Goal: Task Accomplishment & Management: Use online tool/utility

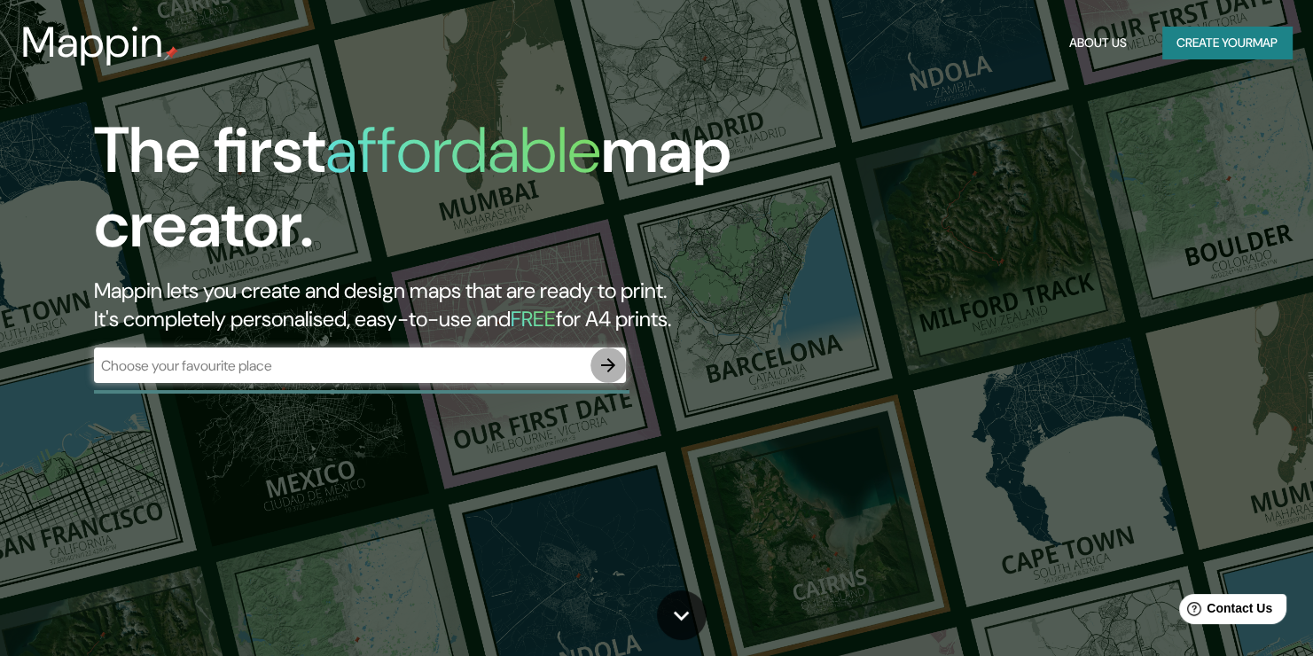
click at [594, 367] on button "button" at bounding box center [607, 365] width 35 height 35
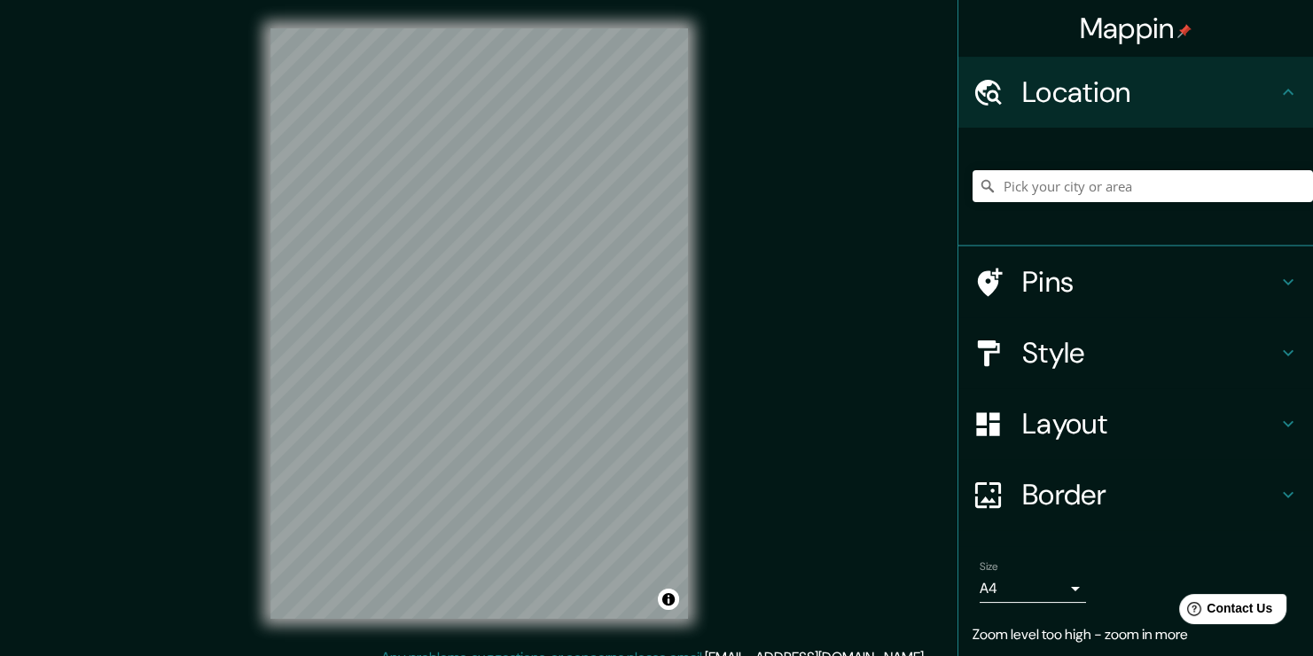
click at [1104, 281] on h4 "Pins" at bounding box center [1149, 281] width 255 height 35
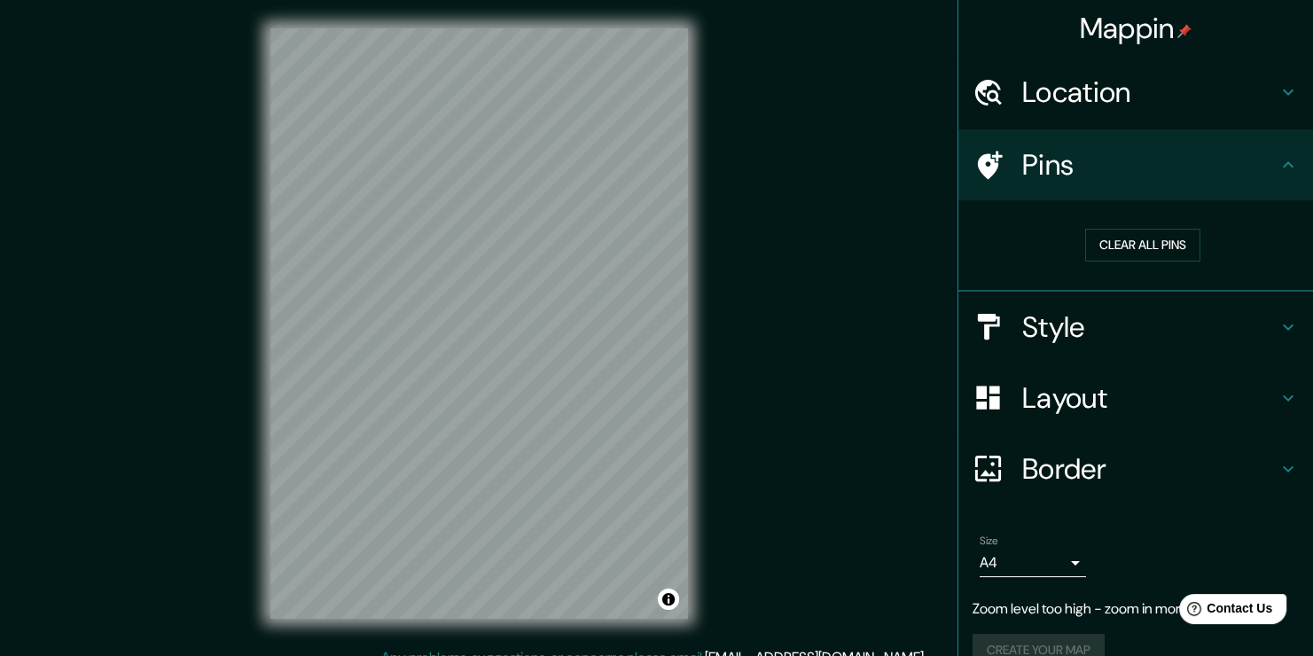
click at [1200, 101] on h4 "Location" at bounding box center [1149, 91] width 255 height 35
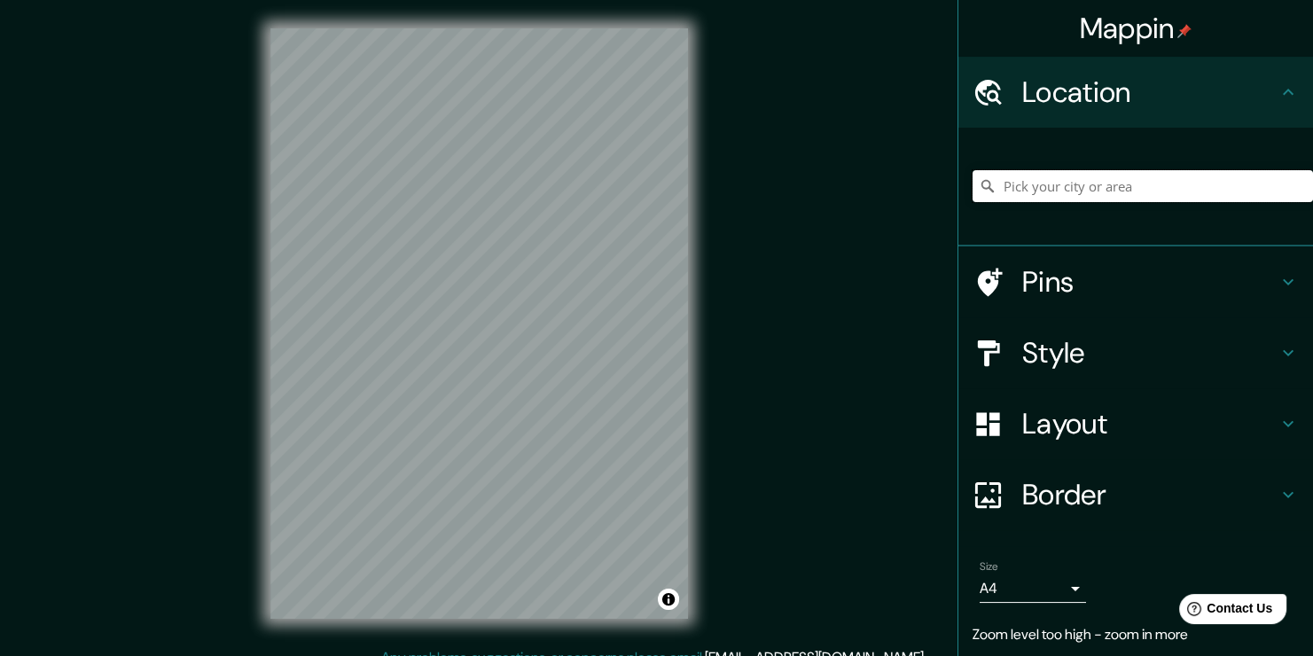
click at [1099, 181] on input "Pick your city or area" at bounding box center [1143, 186] width 340 height 32
type input "[GEOGRAPHIC_DATA], [GEOGRAPHIC_DATA], [GEOGRAPHIC_DATA]"
click at [1292, 187] on icon "Clear" at bounding box center [1299, 186] width 14 height 14
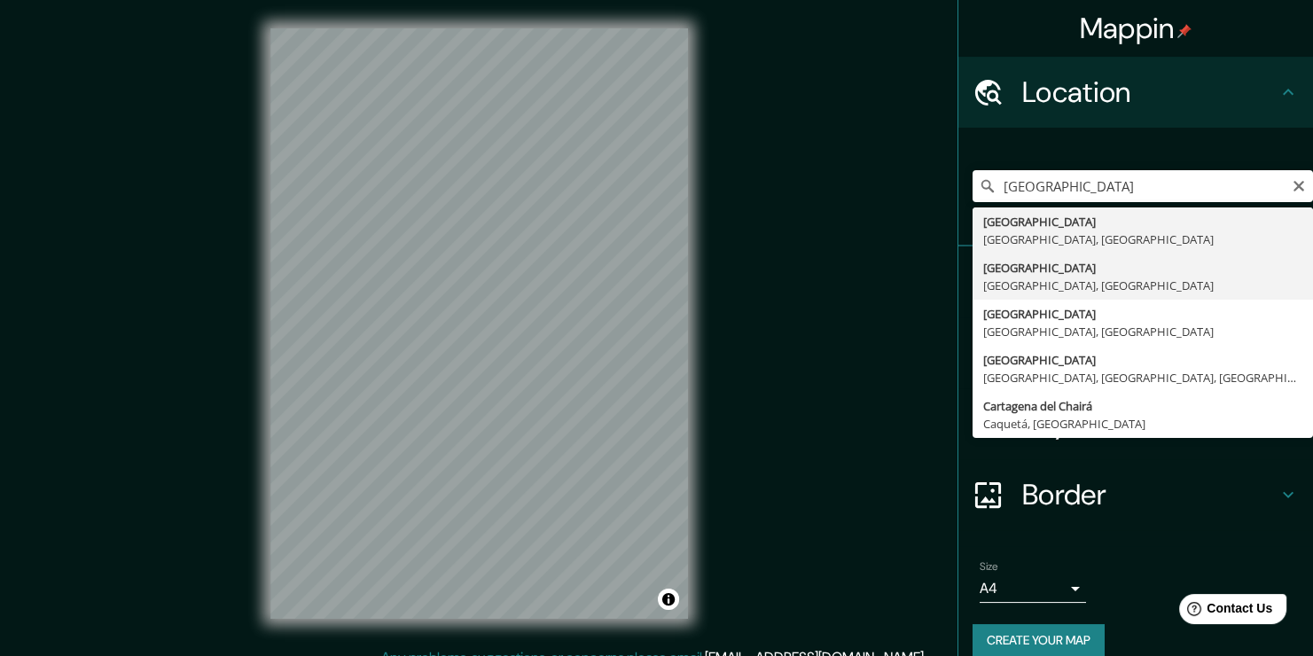
type input "[GEOGRAPHIC_DATA], [GEOGRAPHIC_DATA], [GEOGRAPHIC_DATA]"
